Goal: Task Accomplishment & Management: Manage account settings

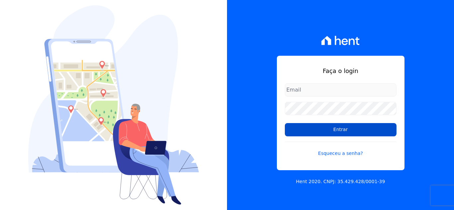
type input "[EMAIL_ADDRESS][DOMAIN_NAME]"
click at [322, 135] on input "Entrar" at bounding box center [341, 129] width 112 height 13
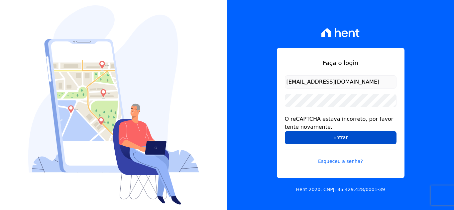
click at [319, 135] on input "Entrar" at bounding box center [341, 137] width 112 height 13
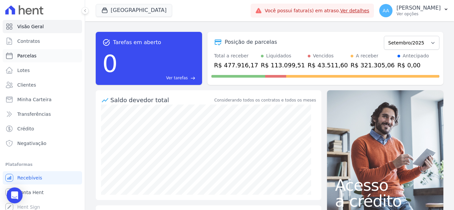
click at [40, 54] on link "Parcelas" at bounding box center [42, 55] width 79 height 13
click at [58, 61] on link "Parcelas" at bounding box center [42, 55] width 79 height 13
select select
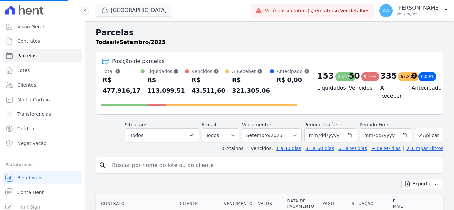
select select
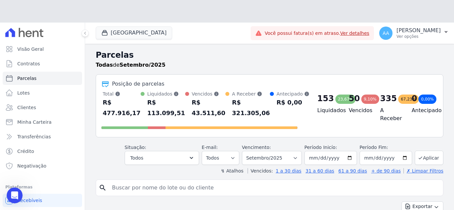
paste input "c"
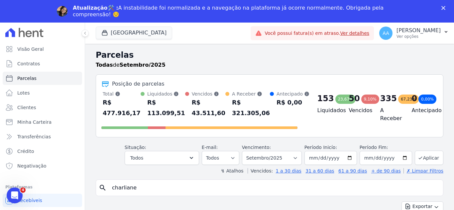
type input "charliane"
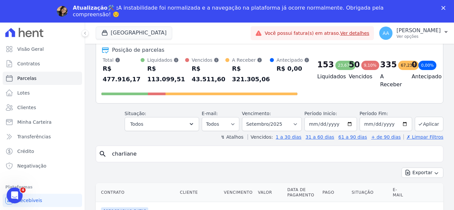
scroll to position [66, 0]
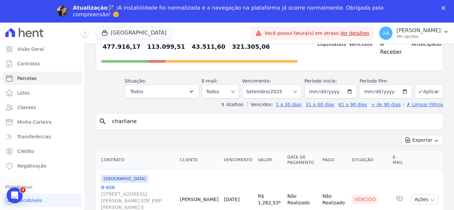
select select
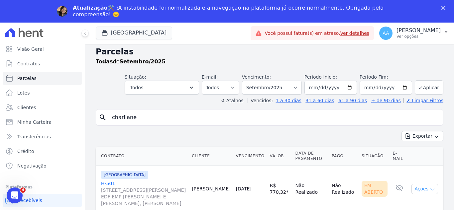
click at [418, 190] on button "Ações" at bounding box center [425, 189] width 27 height 10
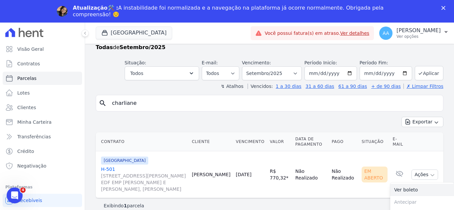
scroll to position [32, 0]
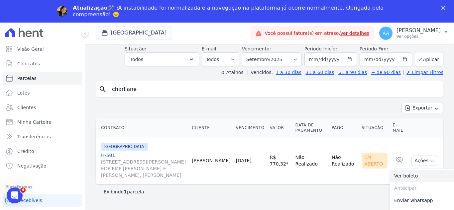
click at [411, 180] on link "Ver boleto" at bounding box center [422, 176] width 64 height 12
